Goal: Task Accomplishment & Management: Complete application form

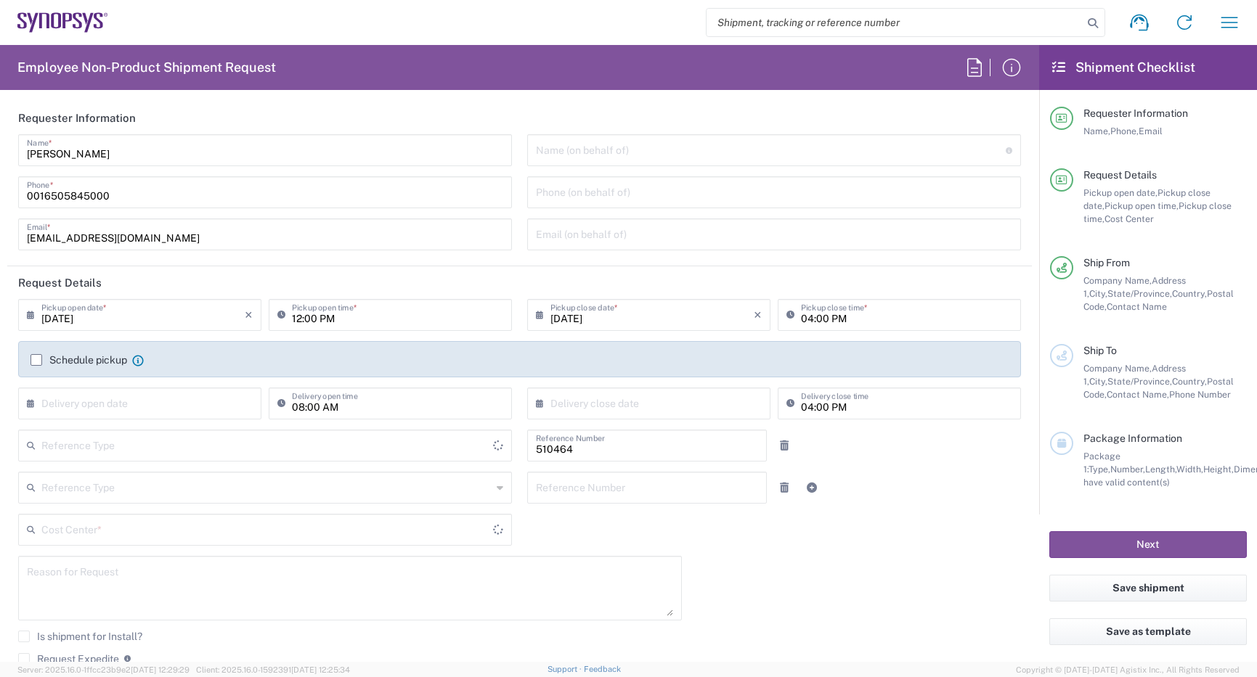
type input "[GEOGRAPHIC_DATA]"
type input "Delivered at Place"
type input "US01, SG, MSIP2, R&D 510464"
type input "[US_STATE]"
type input "Department"
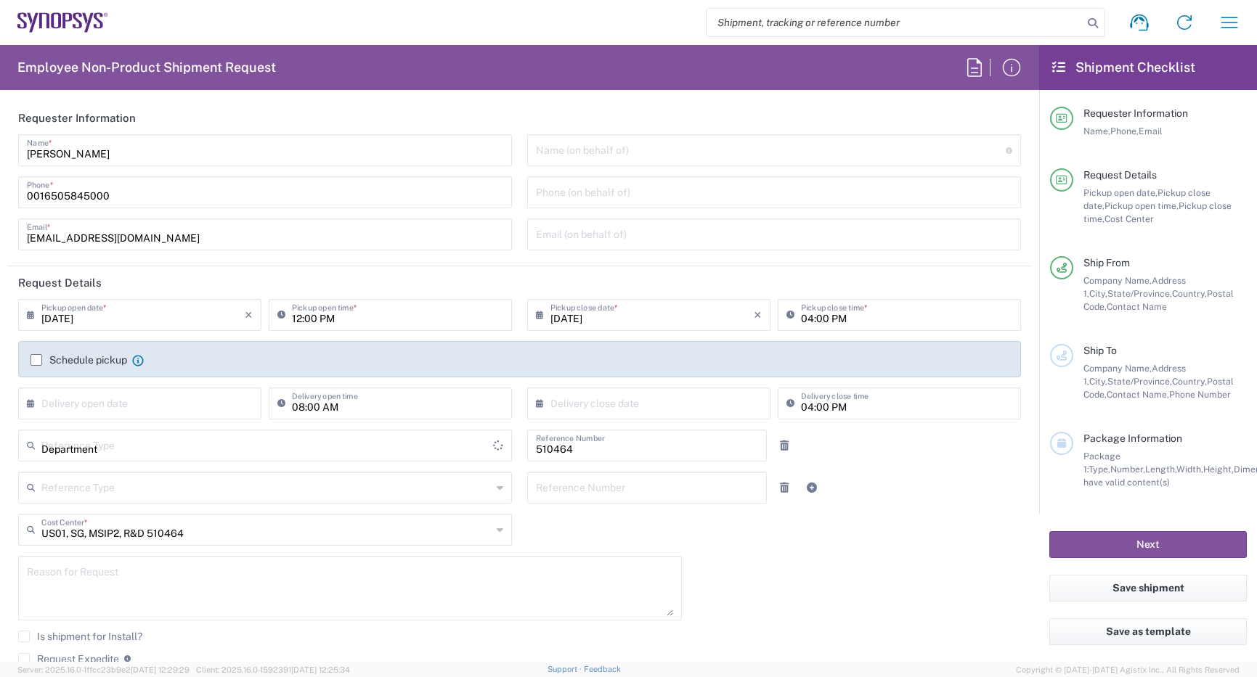
type input "[GEOGRAPHIC_DATA]"
drag, startPoint x: 148, startPoint y: 197, endPoint x: -72, endPoint y: 110, distance: 236.8
click at [0, 110] on html "Shipment request Shipment tracking Employee non-product shipment request My shi…" at bounding box center [628, 338] width 1257 height 677
type input "5"
type input "Hillsboro US03"
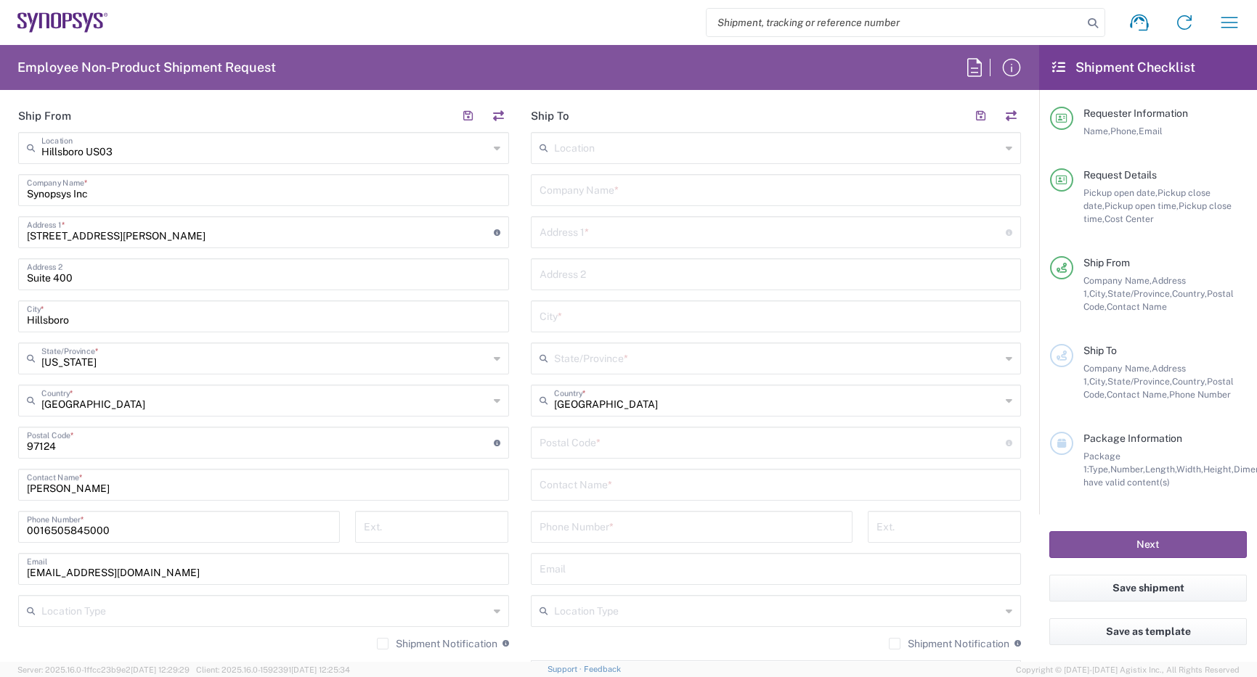
scroll to position [653, 0]
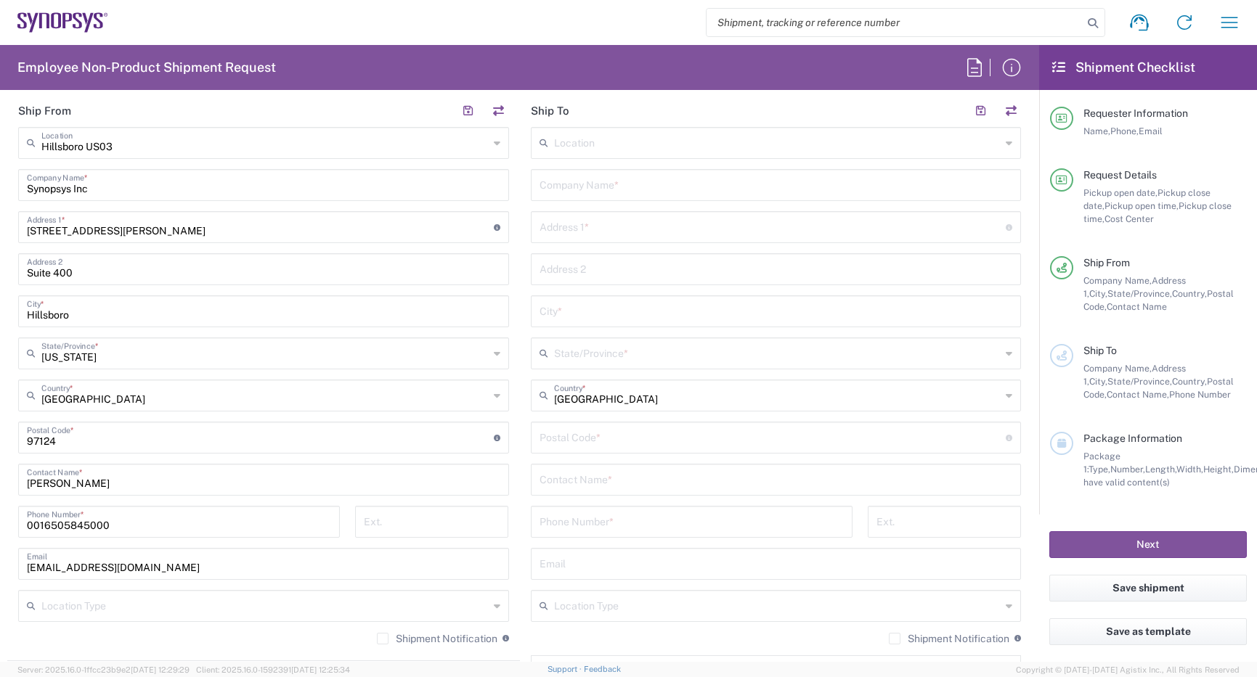
type input "[PHONE_NUMBER]"
drag, startPoint x: 129, startPoint y: 520, endPoint x: -72, endPoint y: 463, distance: 208.9
click at [0, 463] on html "Shipment request Shipment tracking Employee non-product shipment request My shi…" at bounding box center [628, 338] width 1257 height 677
type input "[PHONE_NUMBER]"
click at [380, 640] on label "Shipment Notification" at bounding box center [437, 639] width 120 height 12
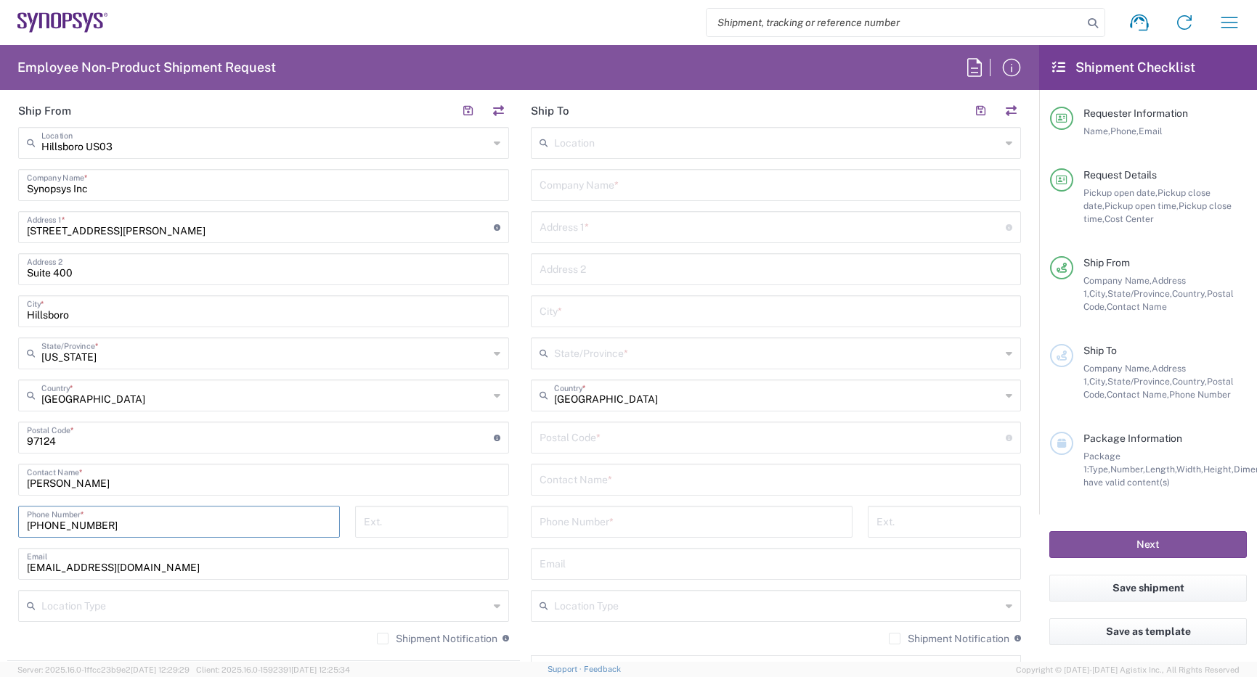
click at [383, 639] on input "Shipment Notification" at bounding box center [383, 639] width 0 height 0
click at [668, 184] on input "text" at bounding box center [775, 183] width 473 height 25
click at [923, 141] on input "text" at bounding box center [777, 141] width 447 height 25
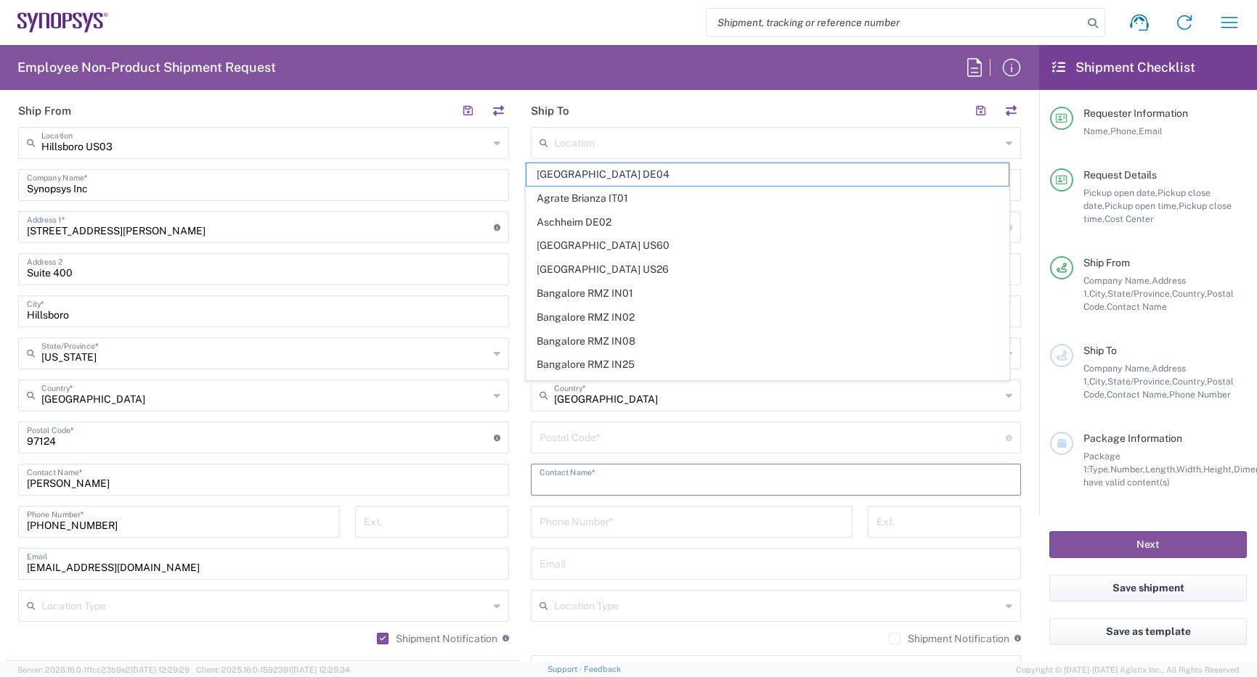
drag, startPoint x: 849, startPoint y: 491, endPoint x: 742, endPoint y: 435, distance: 121.1
click at [849, 488] on input "text" at bounding box center [775, 478] width 473 height 25
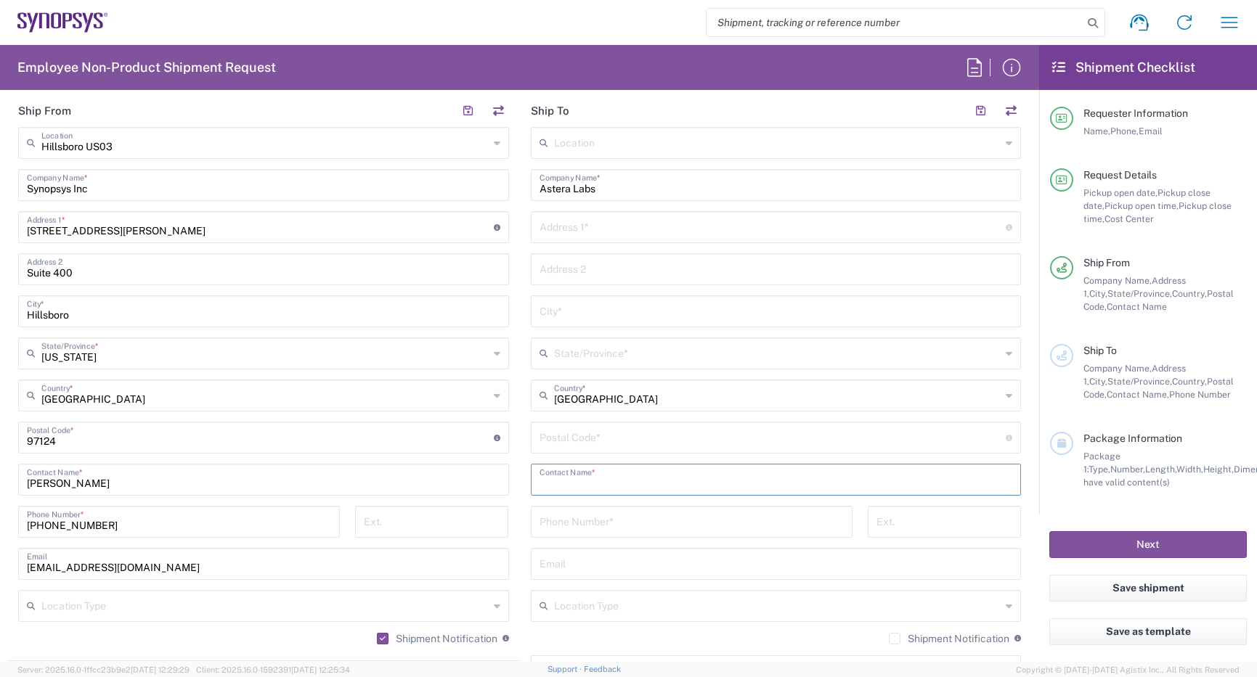
drag, startPoint x: 514, startPoint y: 181, endPoint x: 265, endPoint y: 171, distance: 249.2
click at [273, 171] on div "Ship From [GEOGRAPHIC_DATA] [GEOGRAPHIC_DATA] Location [GEOGRAPHIC_DATA] [GEOGR…" at bounding box center [519, 418] width 1024 height 648
paste input "Inc"
type input "Astera Labs Inc"
click at [949, 256] on input "text" at bounding box center [775, 268] width 473 height 25
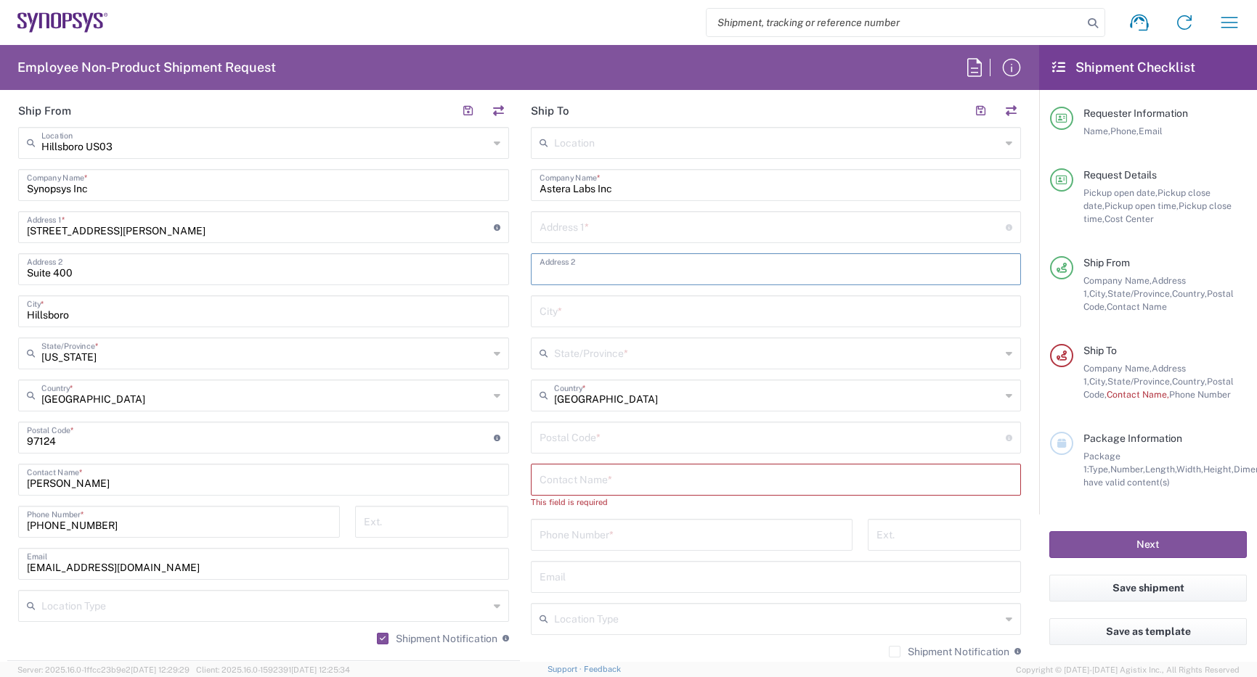
click at [573, 226] on input "text" at bounding box center [772, 225] width 467 height 25
paste input "[STREET_ADDRESS]"
click at [627, 237] on input "[STREET_ADDRESS]" at bounding box center [772, 225] width 467 height 25
type input "[STREET_ADDRESS]"
click at [622, 301] on input "text" at bounding box center [775, 310] width 473 height 25
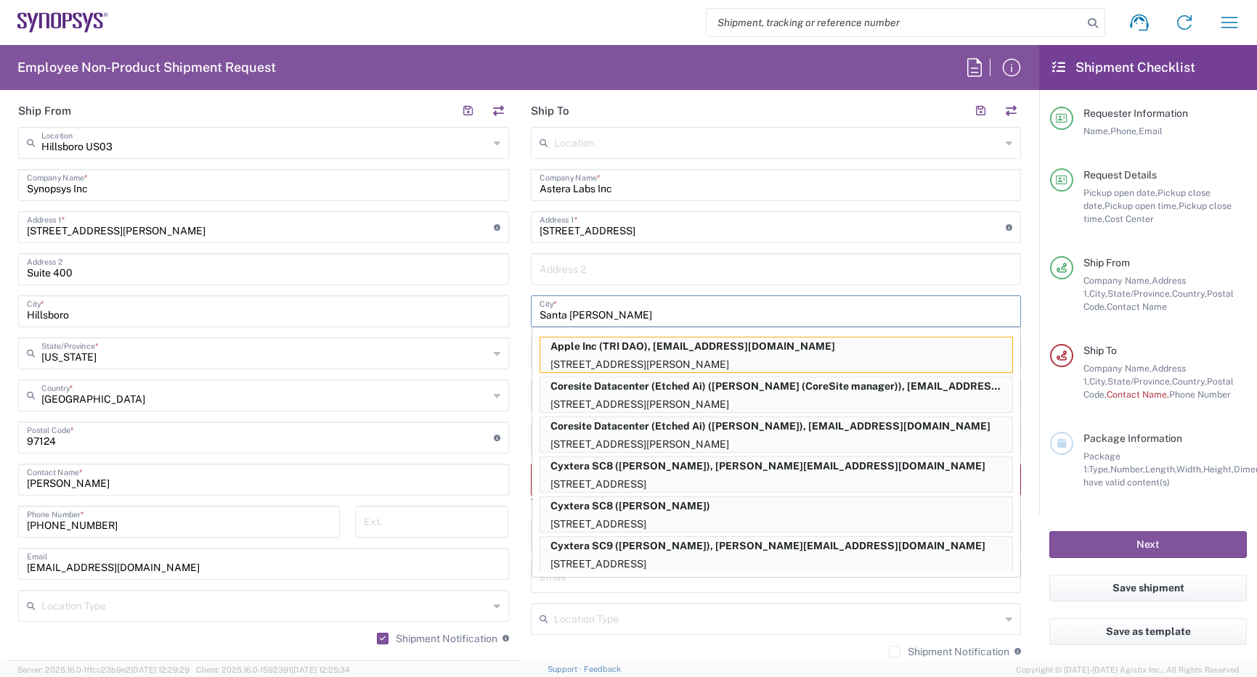
click at [579, 315] on input "Santa [PERSON_NAME]" at bounding box center [775, 310] width 473 height 25
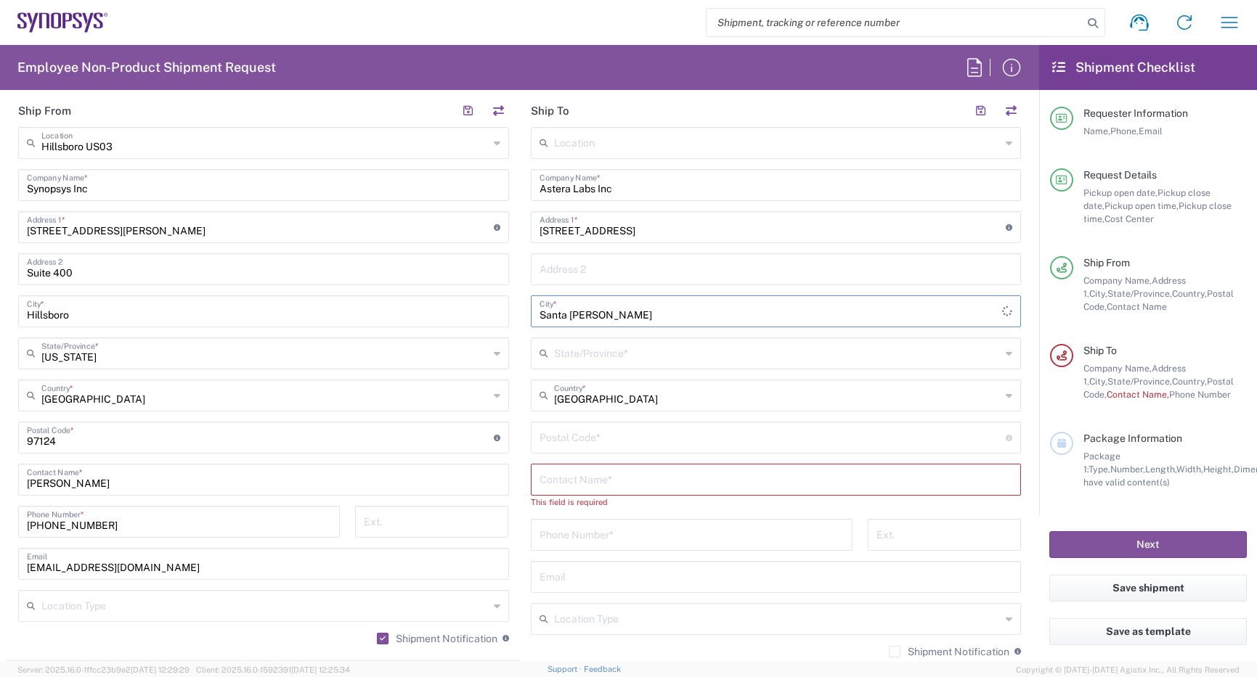
type input "Santa [PERSON_NAME]"
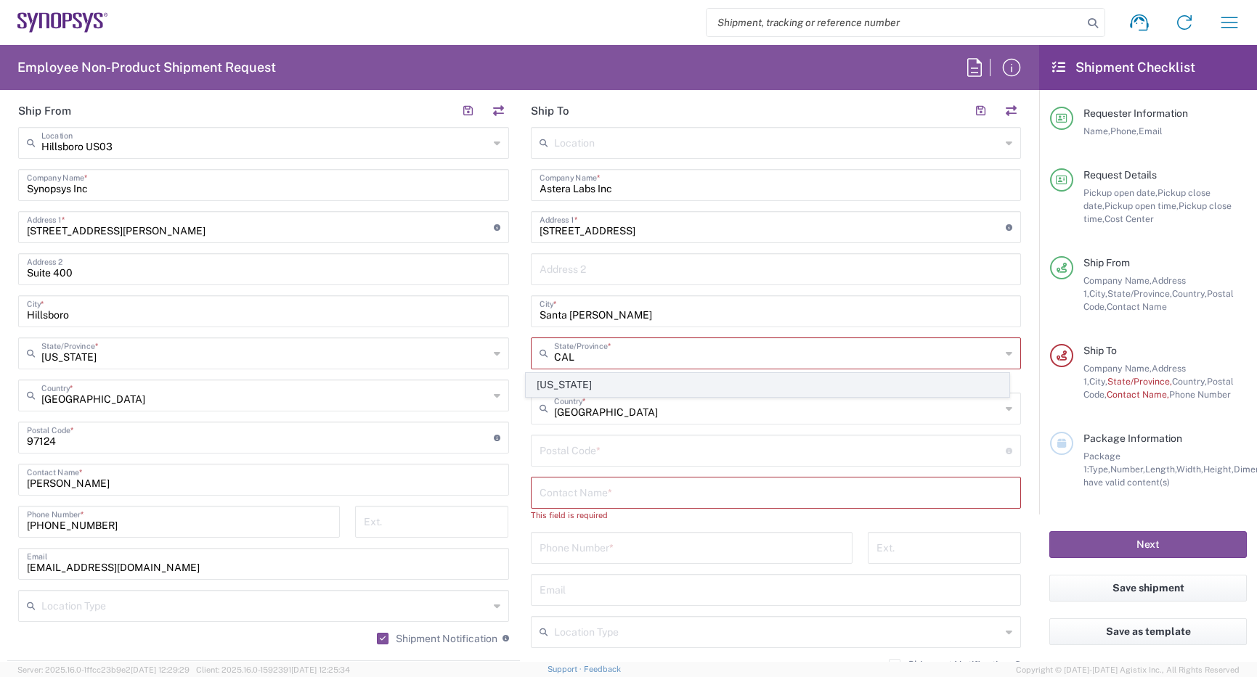
click at [602, 386] on span "[US_STATE]" at bounding box center [767, 385] width 482 height 23
type input "[US_STATE]"
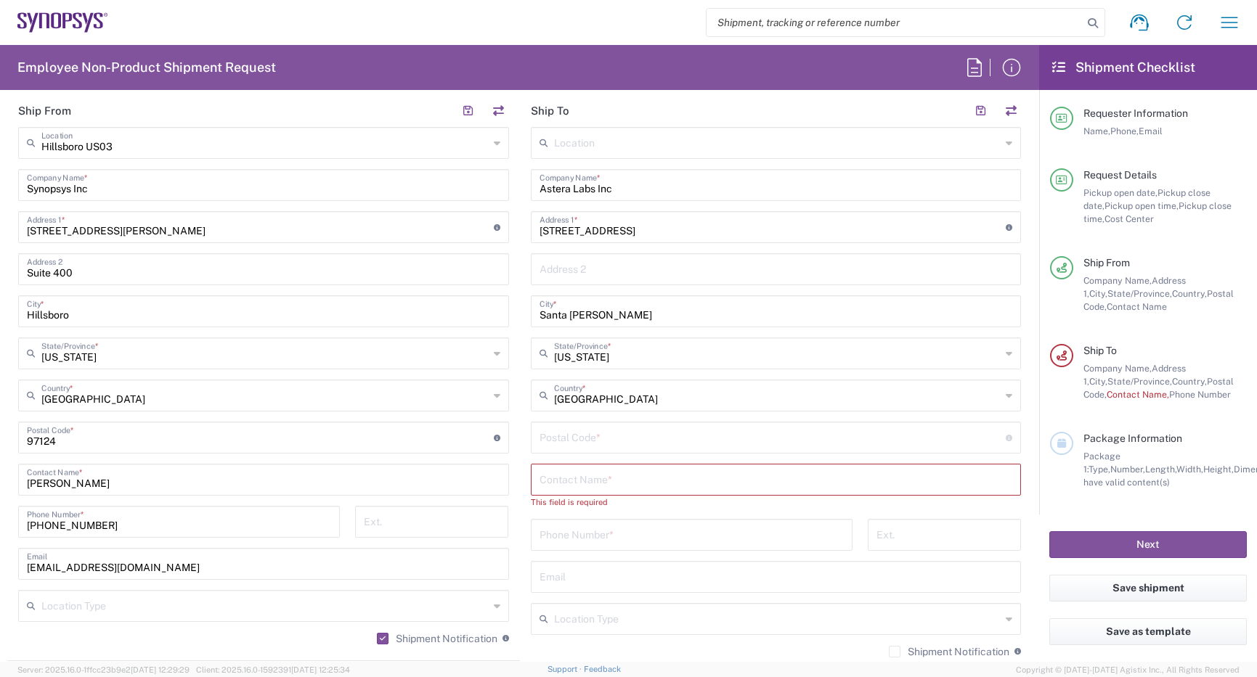
click at [583, 428] on input "undefined" at bounding box center [772, 436] width 467 height 25
type input "95054"
click at [1166, 316] on div "Ship From Company Name, Address 1, City, State/Province, Country, Postal Code, …" at bounding box center [1148, 300] width 197 height 88
click at [598, 570] on input "text" at bounding box center [775, 575] width 473 height 25
paste input "[EMAIL_ADDRESS][DOMAIN_NAME]"
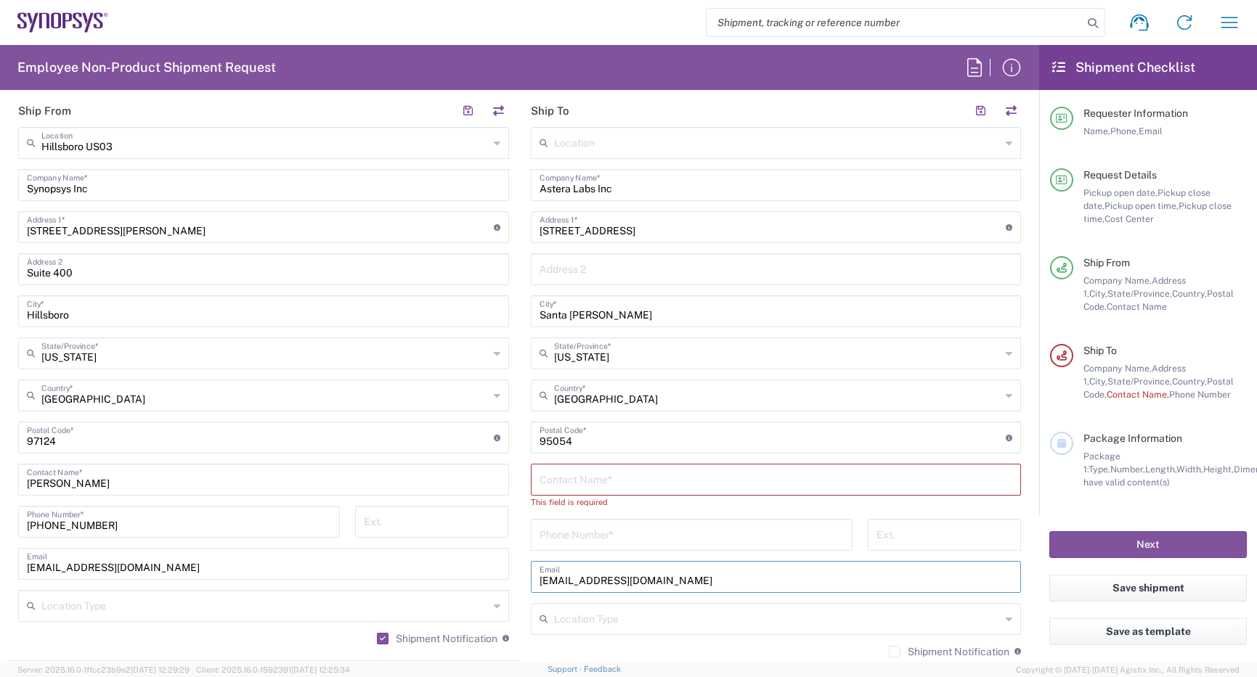
type input "[EMAIL_ADDRESS][DOMAIN_NAME]"
click at [570, 487] on input "text" at bounding box center [775, 478] width 473 height 25
paste input "[EMAIL_ADDRESS][DOMAIN_NAME]"
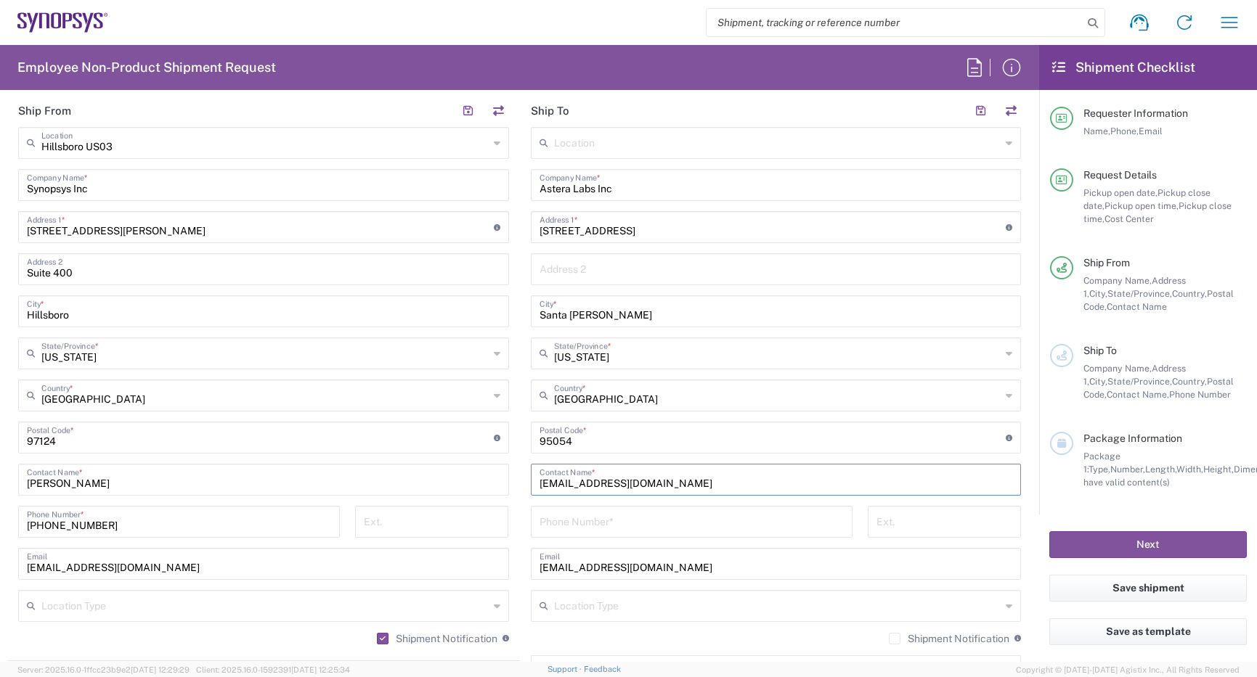
drag, startPoint x: 676, startPoint y: 483, endPoint x: 587, endPoint y: 484, distance: 88.6
click at [587, 484] on input "[EMAIL_ADDRESS][DOMAIN_NAME]" at bounding box center [775, 478] width 473 height 25
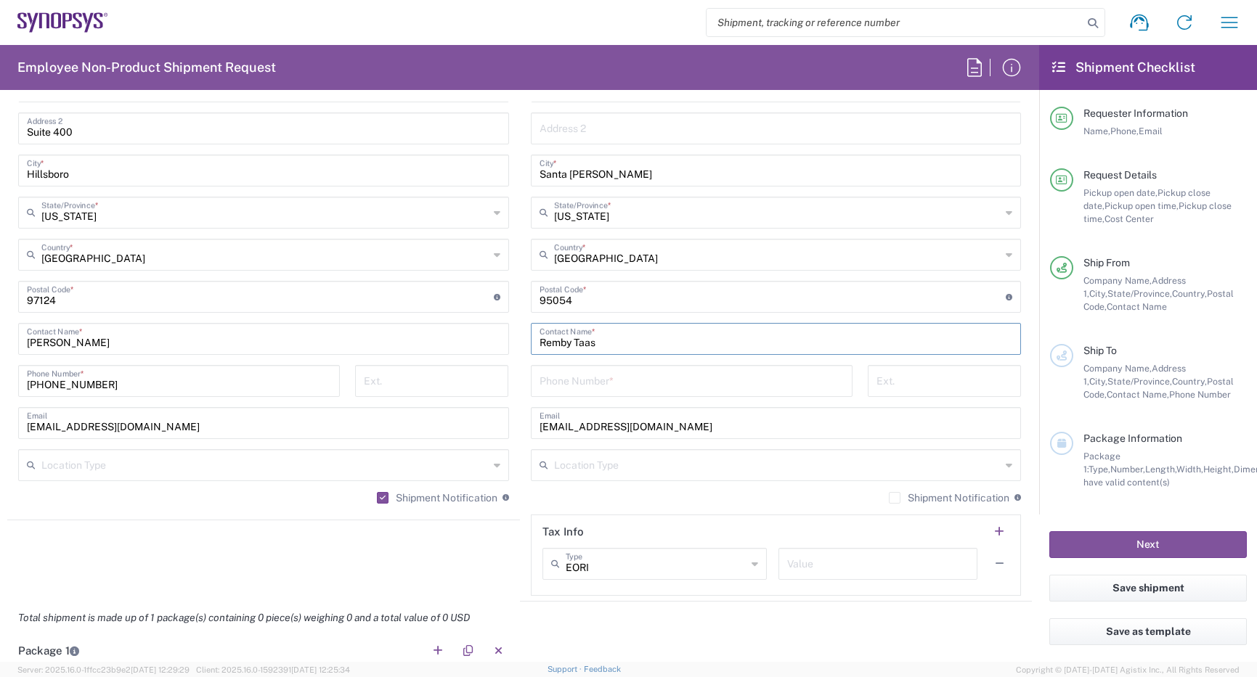
scroll to position [798, 0]
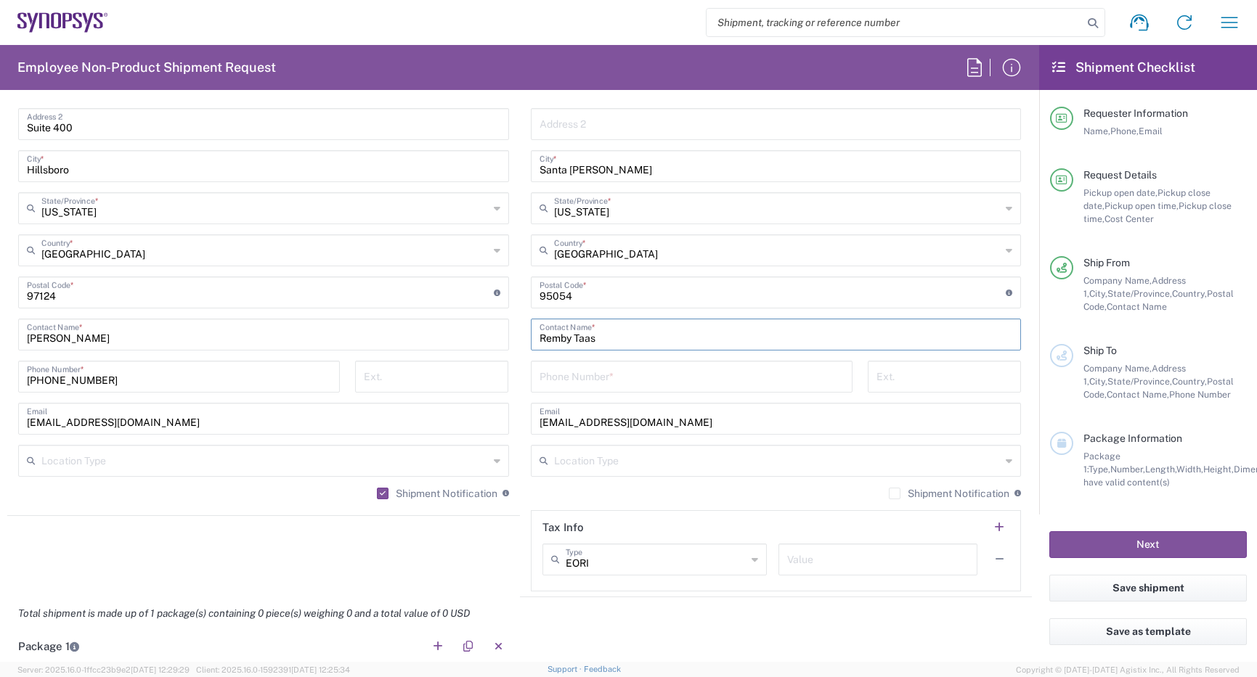
type input "Remby Taas"
click at [888, 492] on label "Shipment Notification" at bounding box center [948, 494] width 120 height 12
click at [894, 494] on input "Shipment Notification" at bounding box center [894, 494] width 0 height 0
click at [605, 374] on input "tel" at bounding box center [691, 375] width 304 height 25
paste input "[PHONE_NUMBER]"
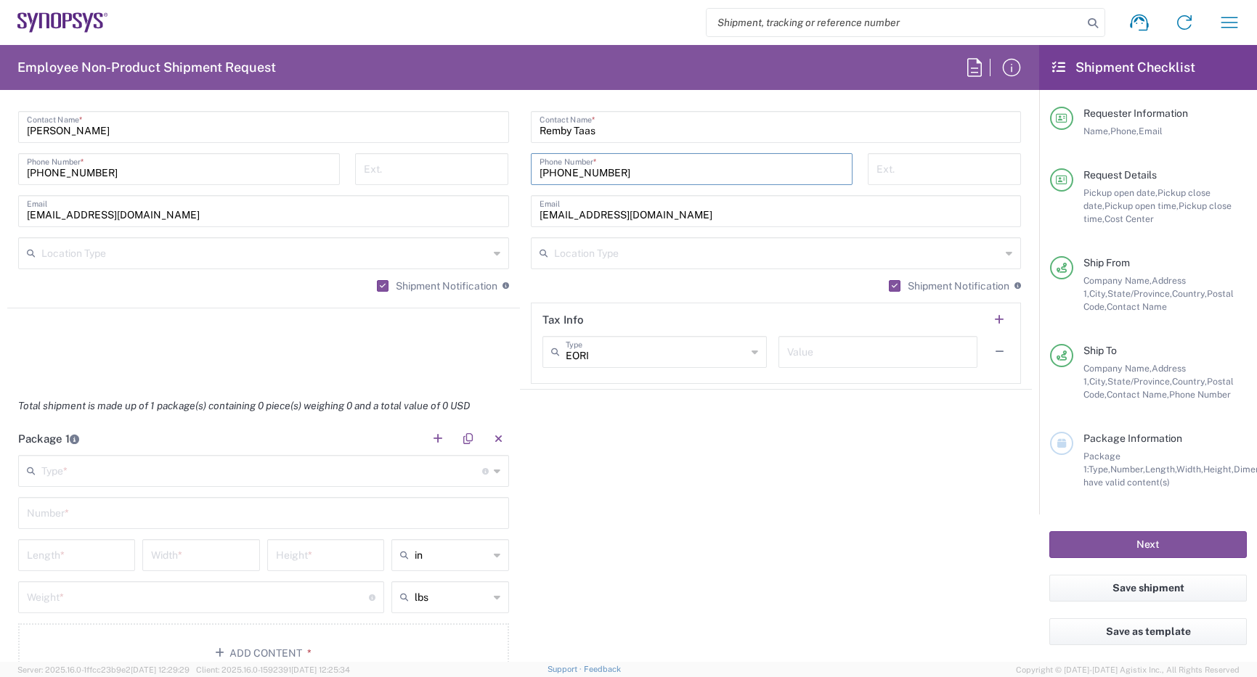
scroll to position [1016, 0]
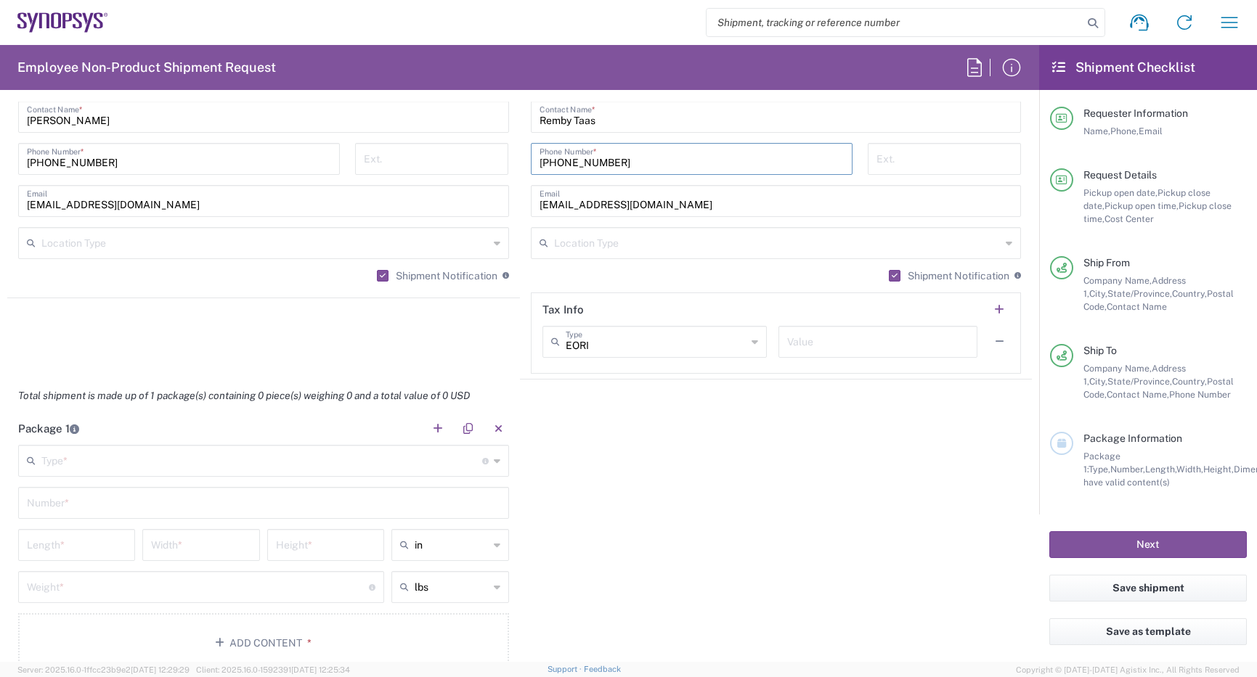
type input "[PHONE_NUMBER]"
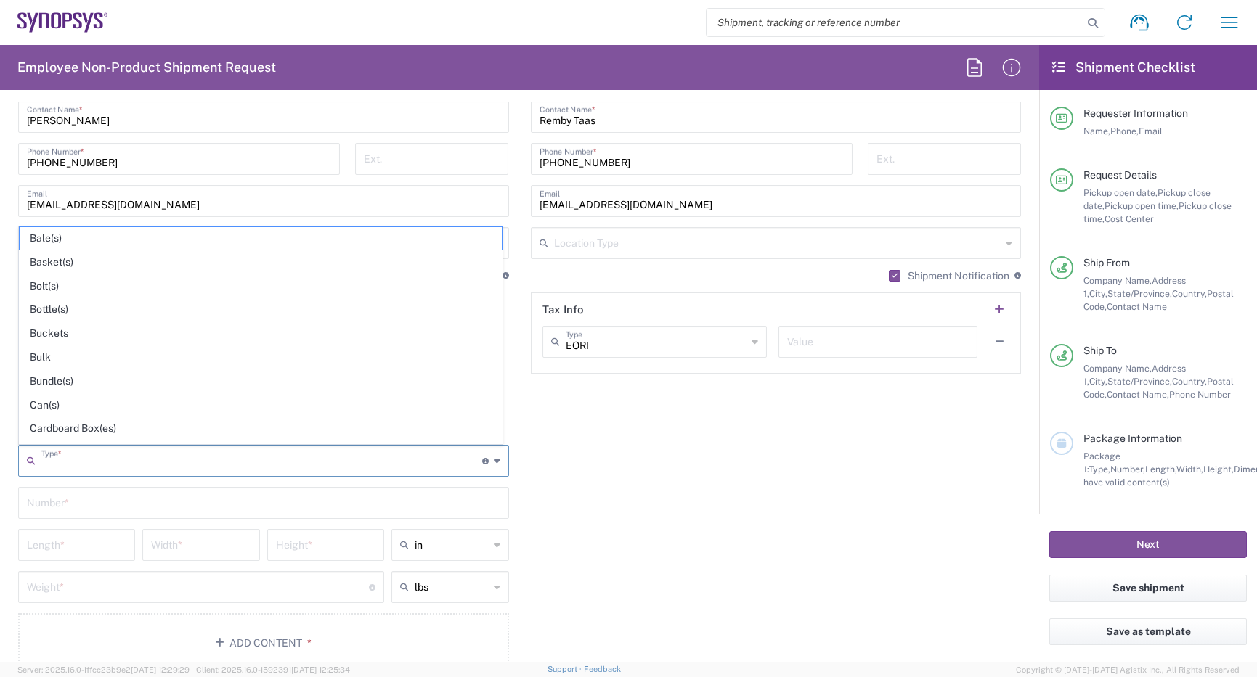
click at [285, 470] on input "text" at bounding box center [261, 459] width 441 height 25
click at [92, 433] on span "Cardboard Box(es)" at bounding box center [261, 428] width 482 height 23
type input "Cardboard Box(es)"
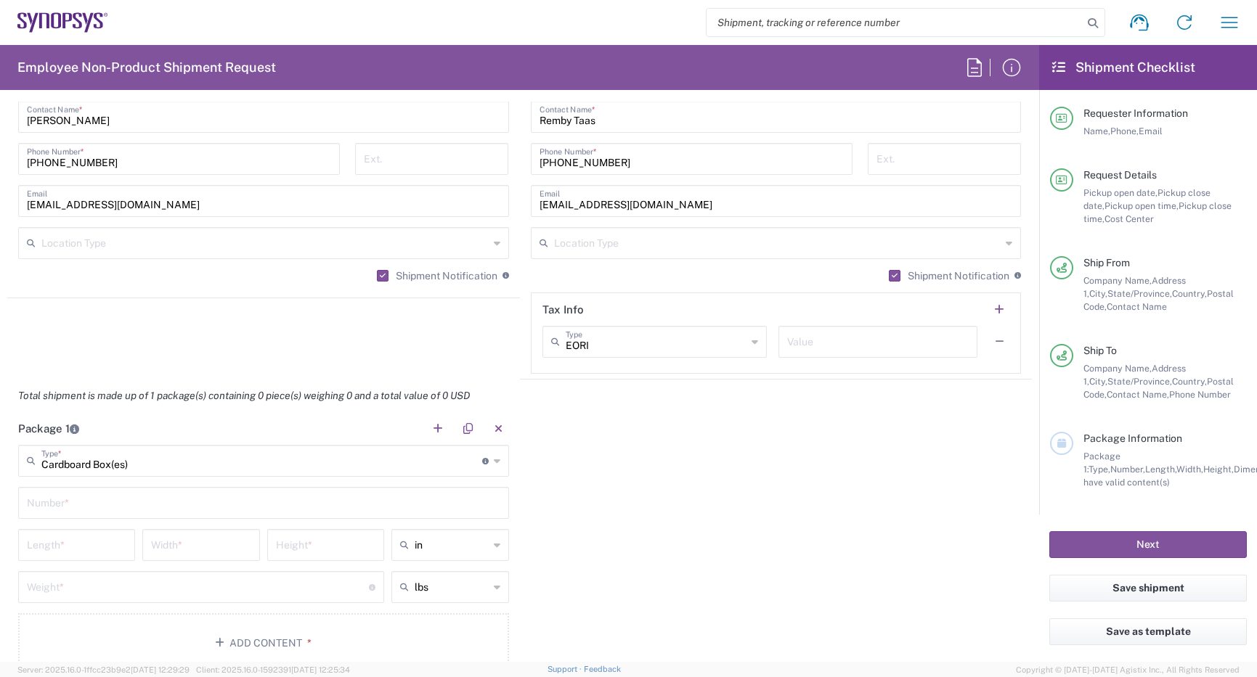
click at [180, 489] on div "Number *" at bounding box center [263, 503] width 491 height 32
click at [181, 494] on input "text" at bounding box center [263, 501] width 473 height 25
type input "1"
click at [69, 552] on input "number" at bounding box center [76, 543] width 99 height 25
type input "25"
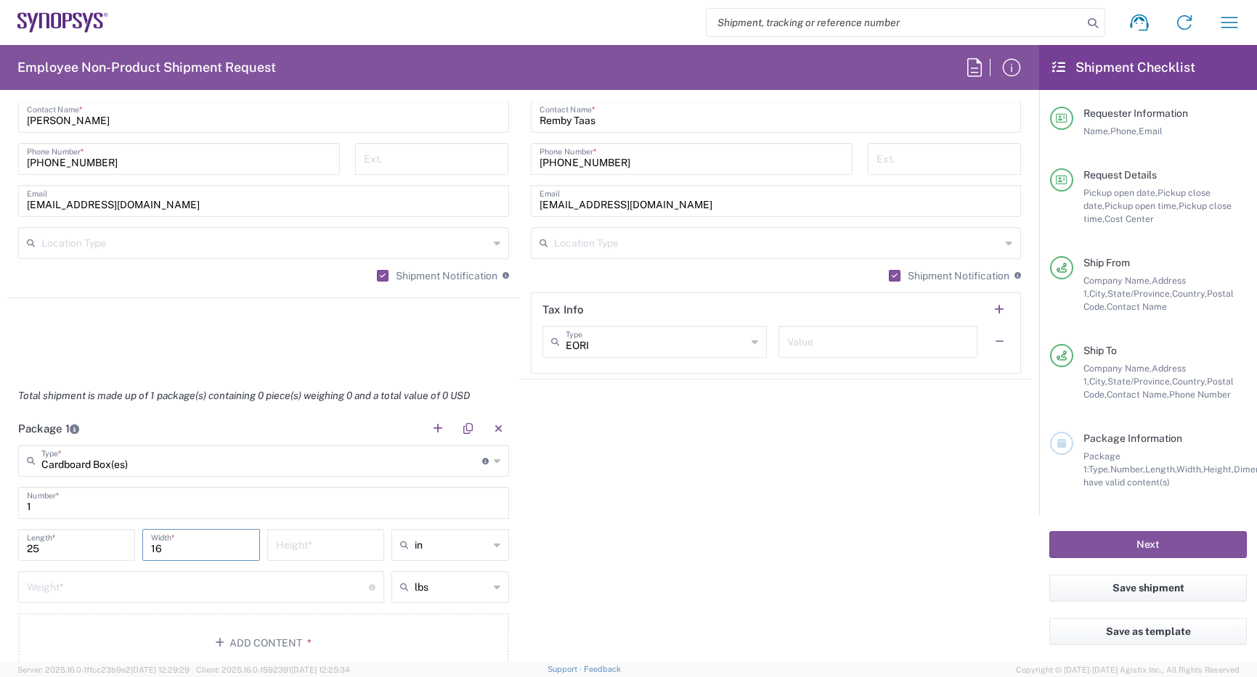
type input "16"
type input "12"
click at [102, 588] on input "number" at bounding box center [198, 585] width 342 height 25
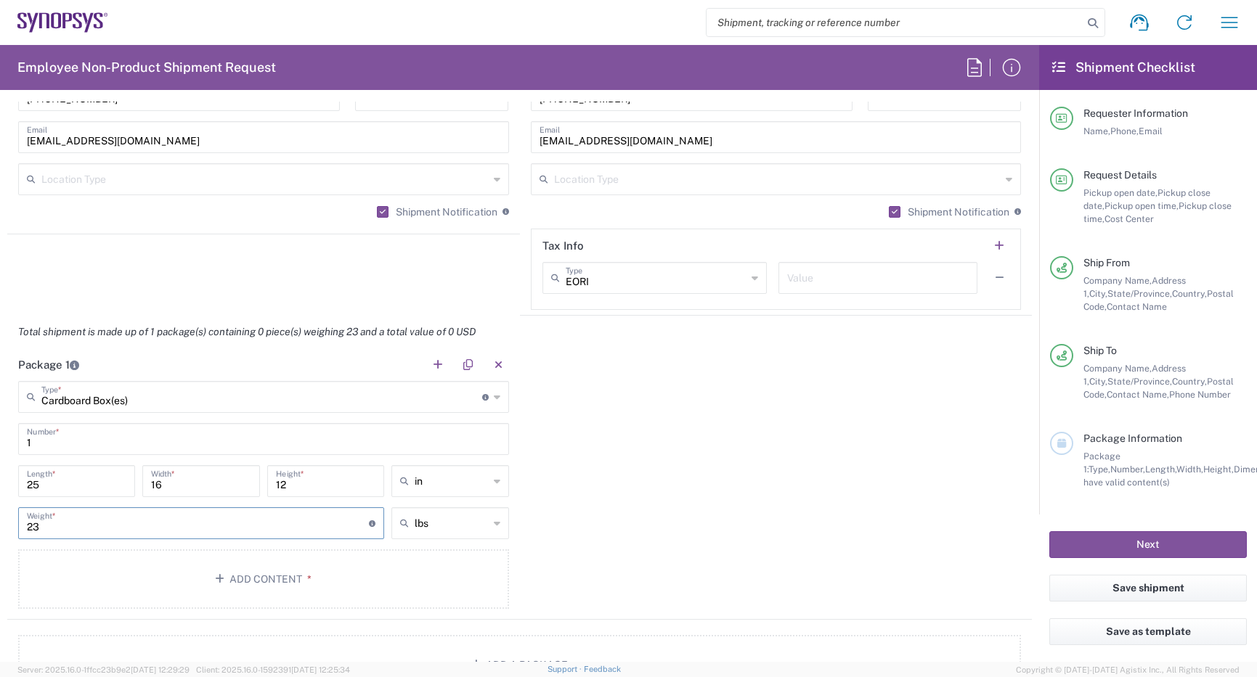
scroll to position [1234, 0]
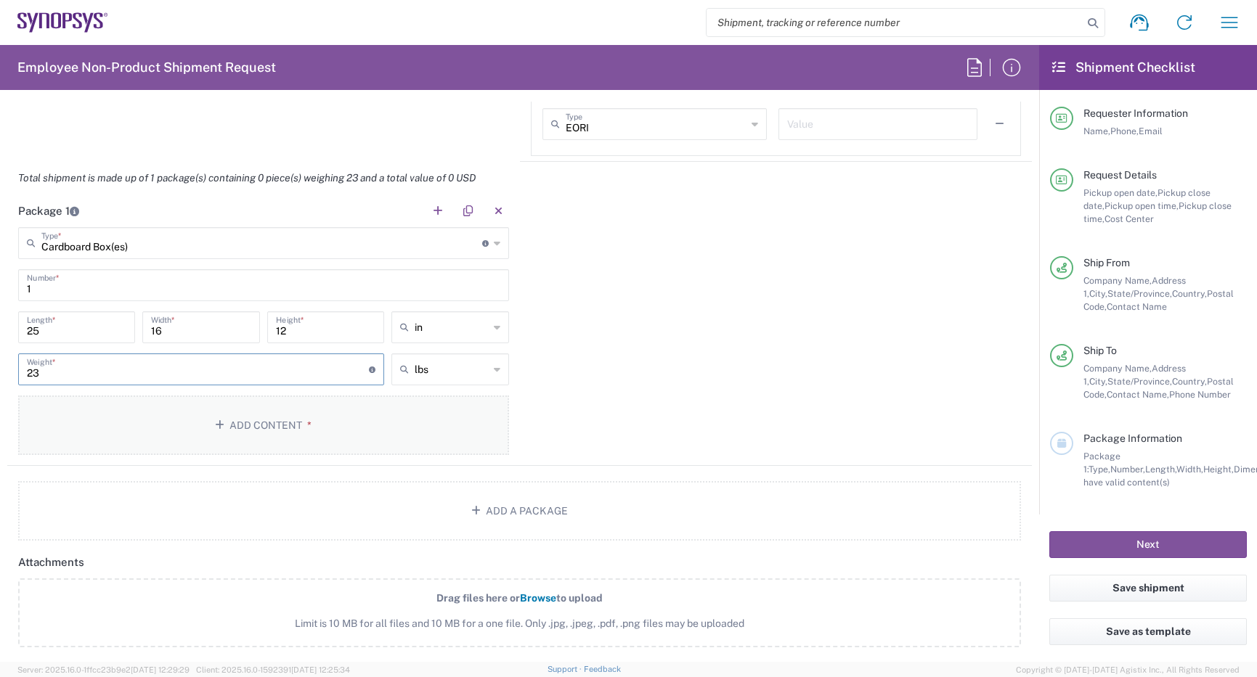
type input "23"
click at [248, 430] on button "Add Content *" at bounding box center [263, 426] width 491 height 60
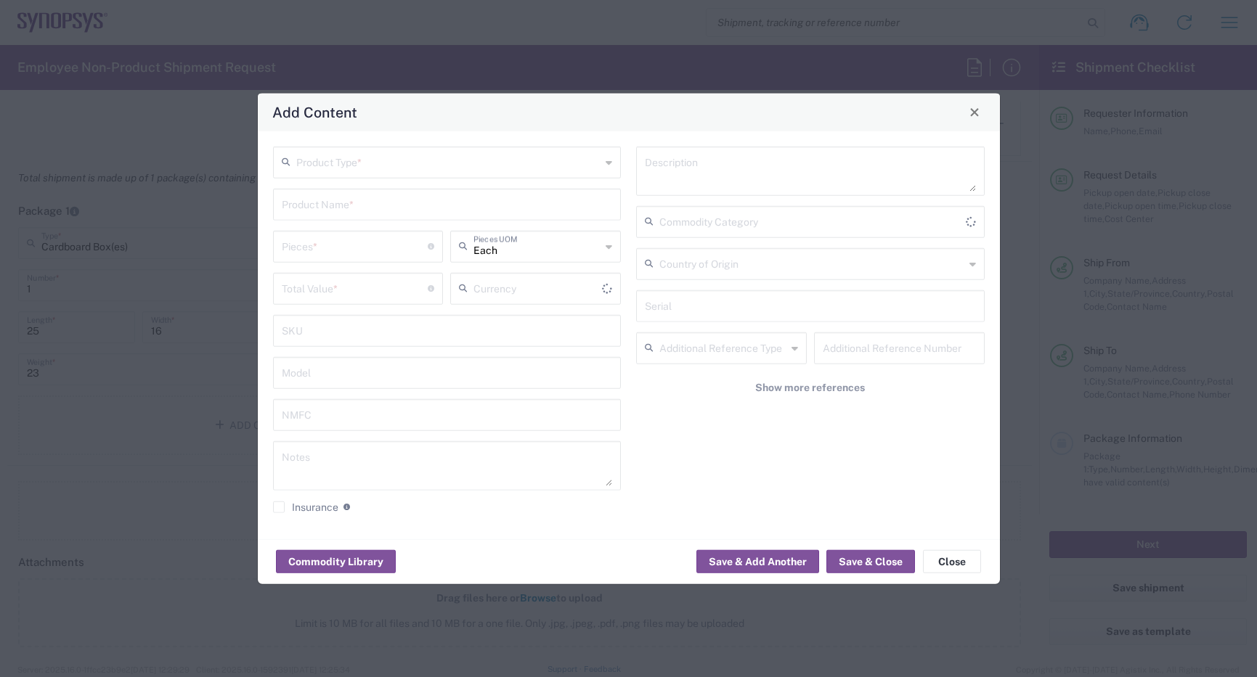
type input "US Dollar"
click at [517, 161] on input "text" at bounding box center [448, 160] width 305 height 25
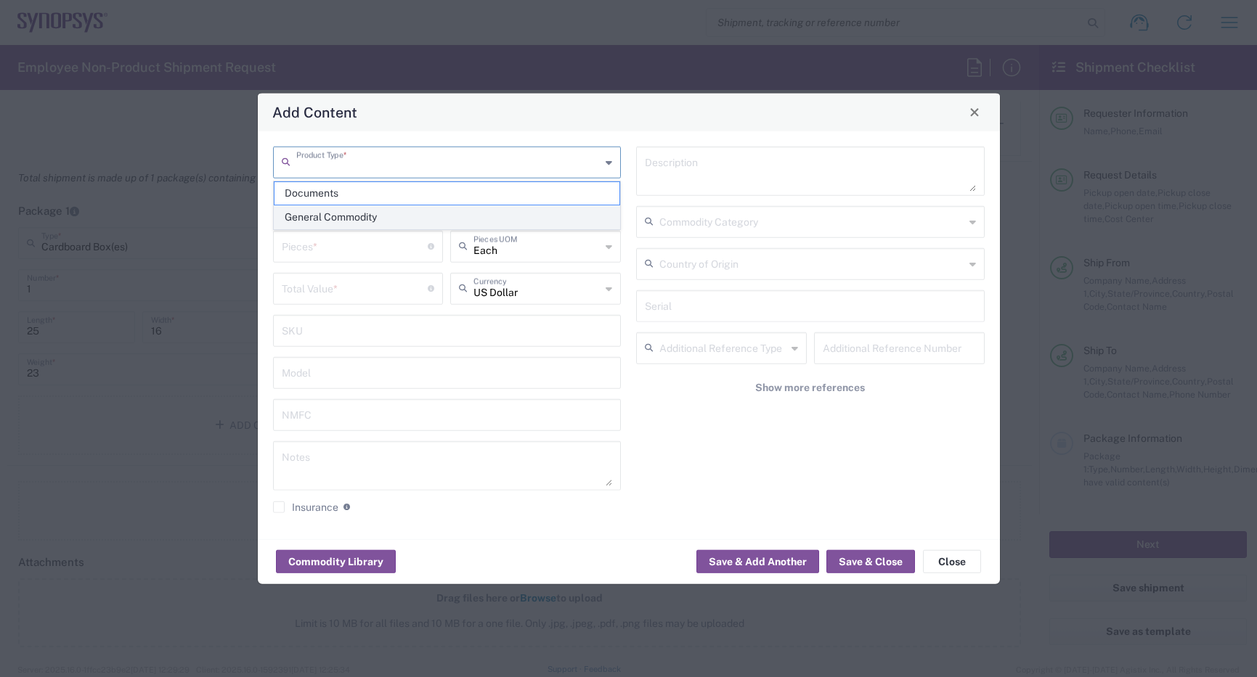
click at [342, 211] on span "General Commodity" at bounding box center [447, 217] width 346 height 23
type input "General Commodity"
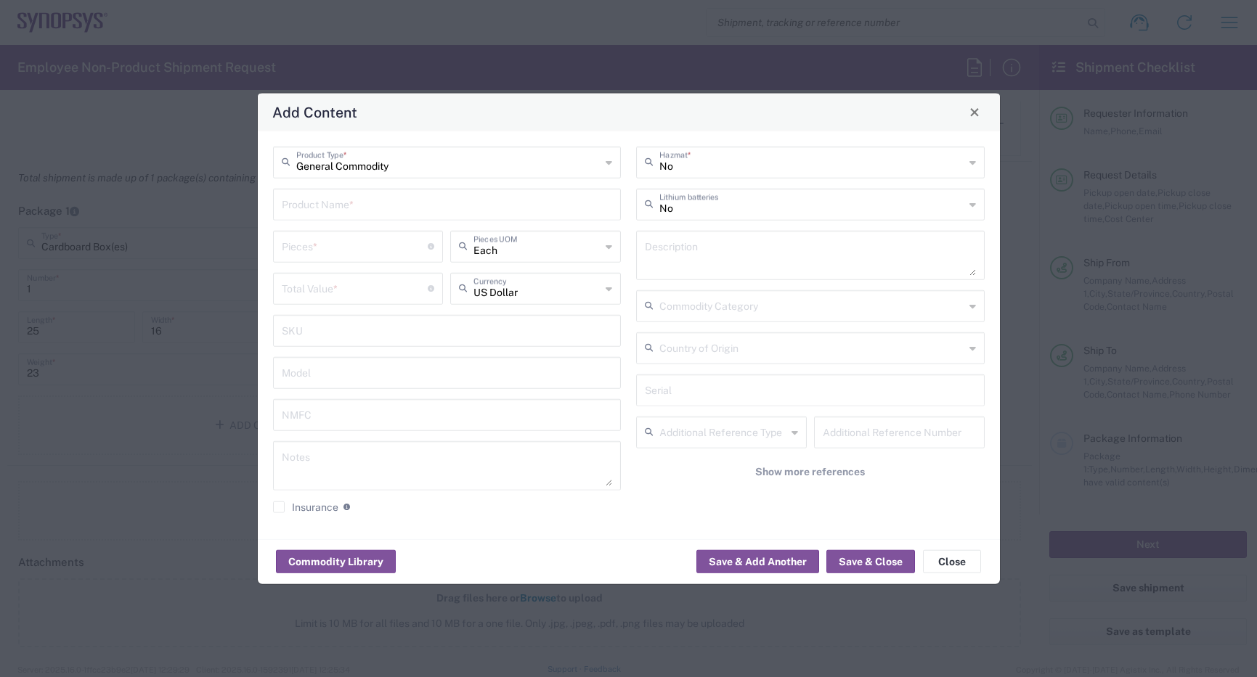
click at [353, 205] on input "text" at bounding box center [447, 202] width 331 height 25
type input "Astera Labs Scorpio 1 hardware"
click at [378, 252] on input "number" at bounding box center [355, 244] width 147 height 25
type input "7"
click at [345, 295] on input "number" at bounding box center [355, 286] width 147 height 25
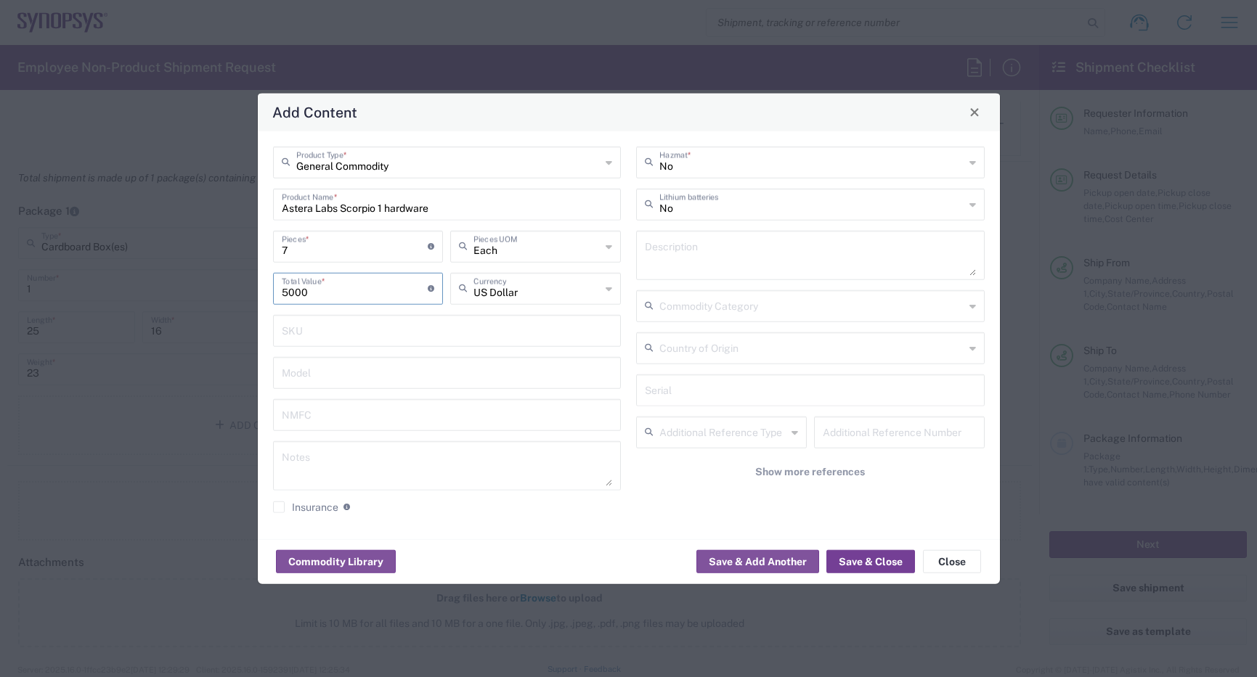
type input "5000"
click at [854, 557] on button "Save & Close" at bounding box center [870, 561] width 89 height 23
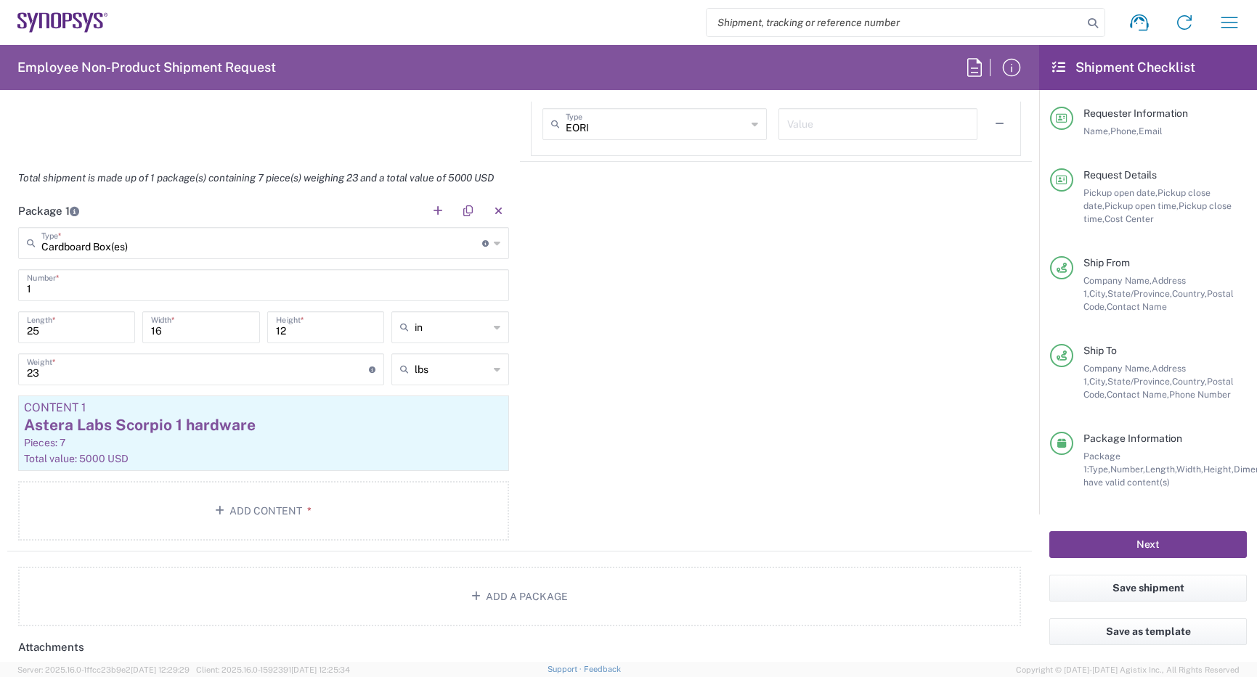
click at [1184, 550] on button "Next" at bounding box center [1147, 544] width 197 height 27
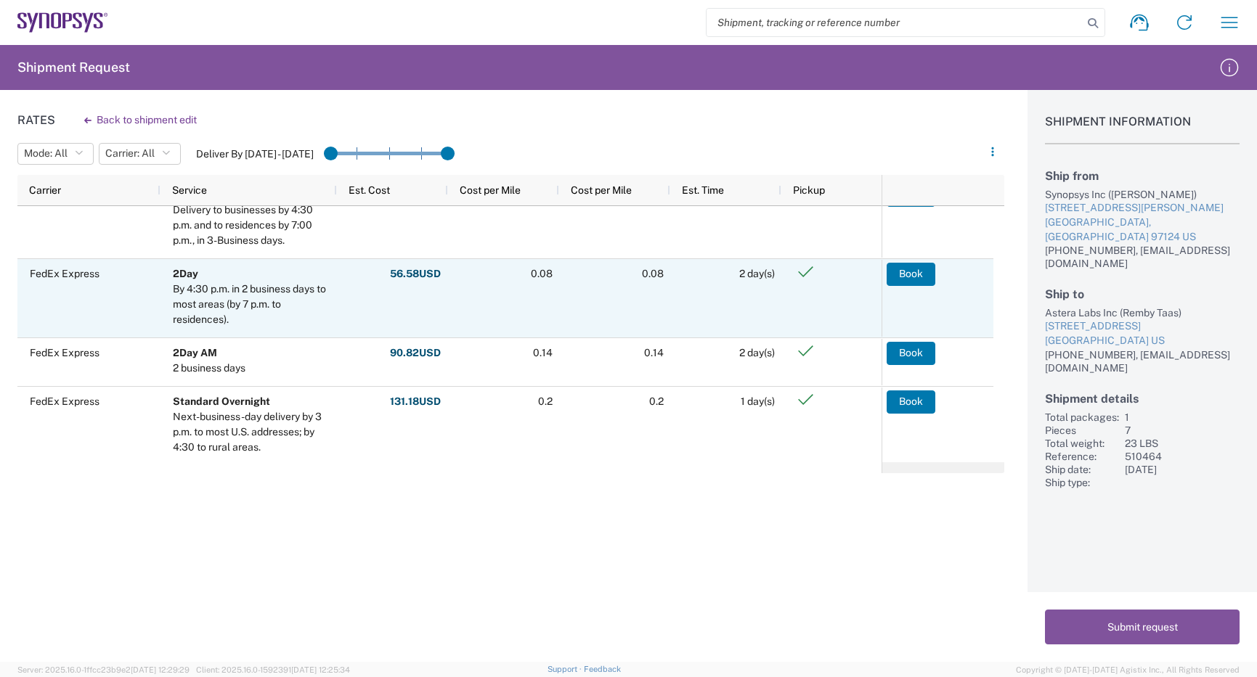
scroll to position [145, 0]
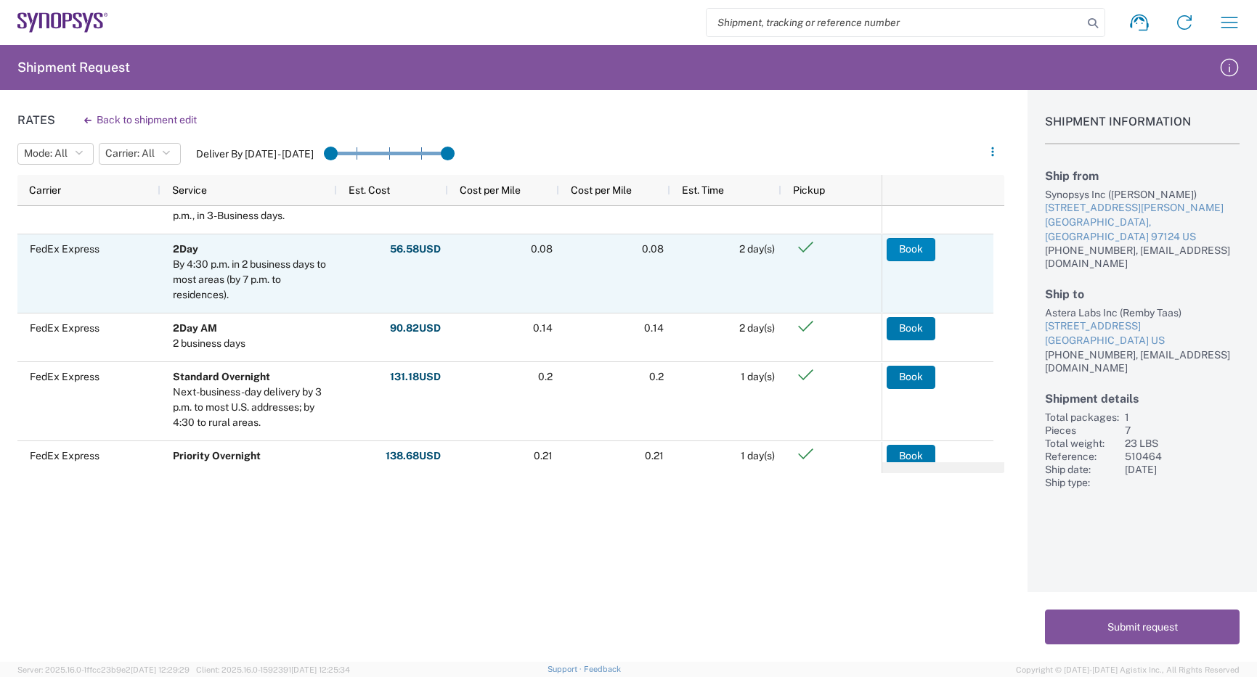
click at [910, 245] on button "Book" at bounding box center [910, 249] width 49 height 23
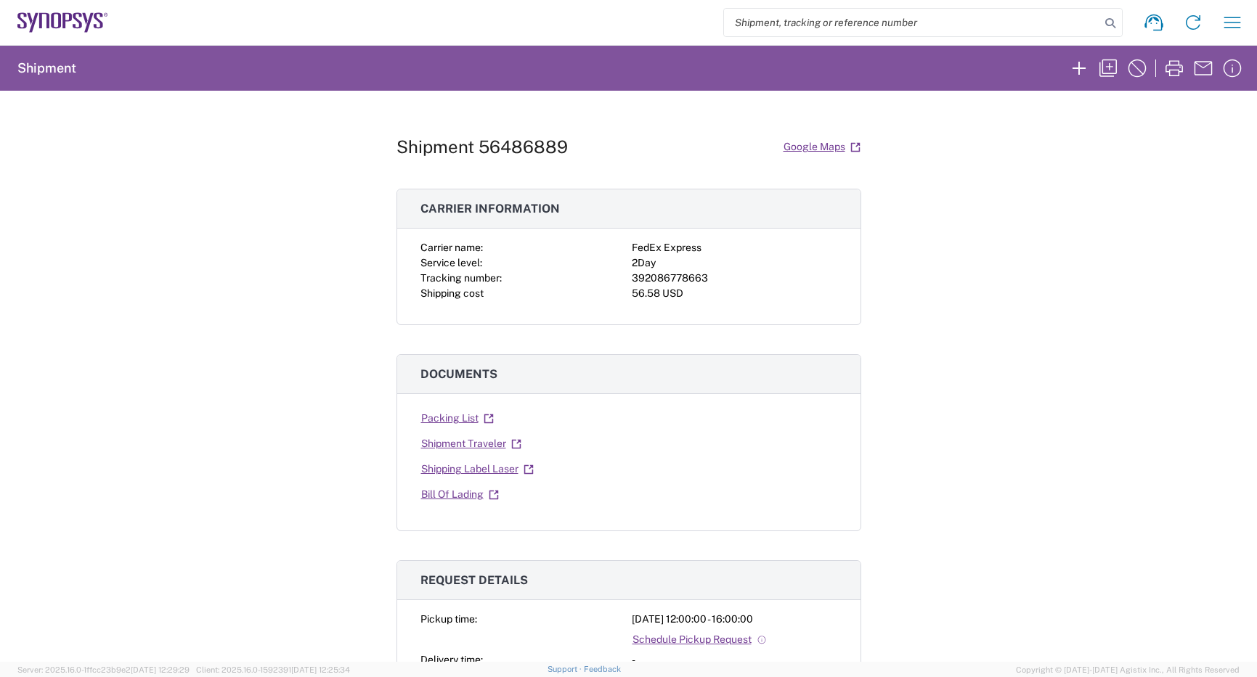
click at [671, 276] on div "392086778663" at bounding box center [734, 278] width 205 height 15
copy div "392086778663"
click at [470, 468] on link "Shipping Label Laser" at bounding box center [477, 469] width 114 height 25
